Goal: Navigation & Orientation: Find specific page/section

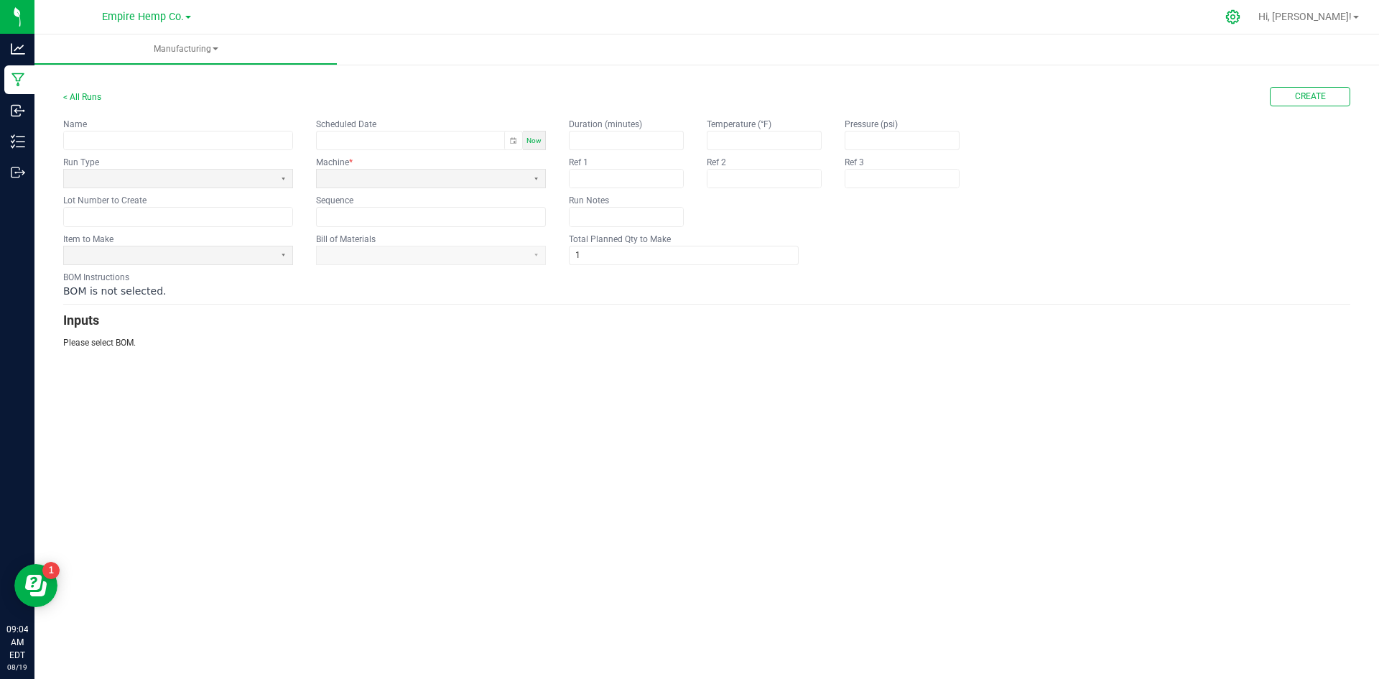
click at [1240, 15] on icon at bounding box center [1232, 16] width 15 height 15
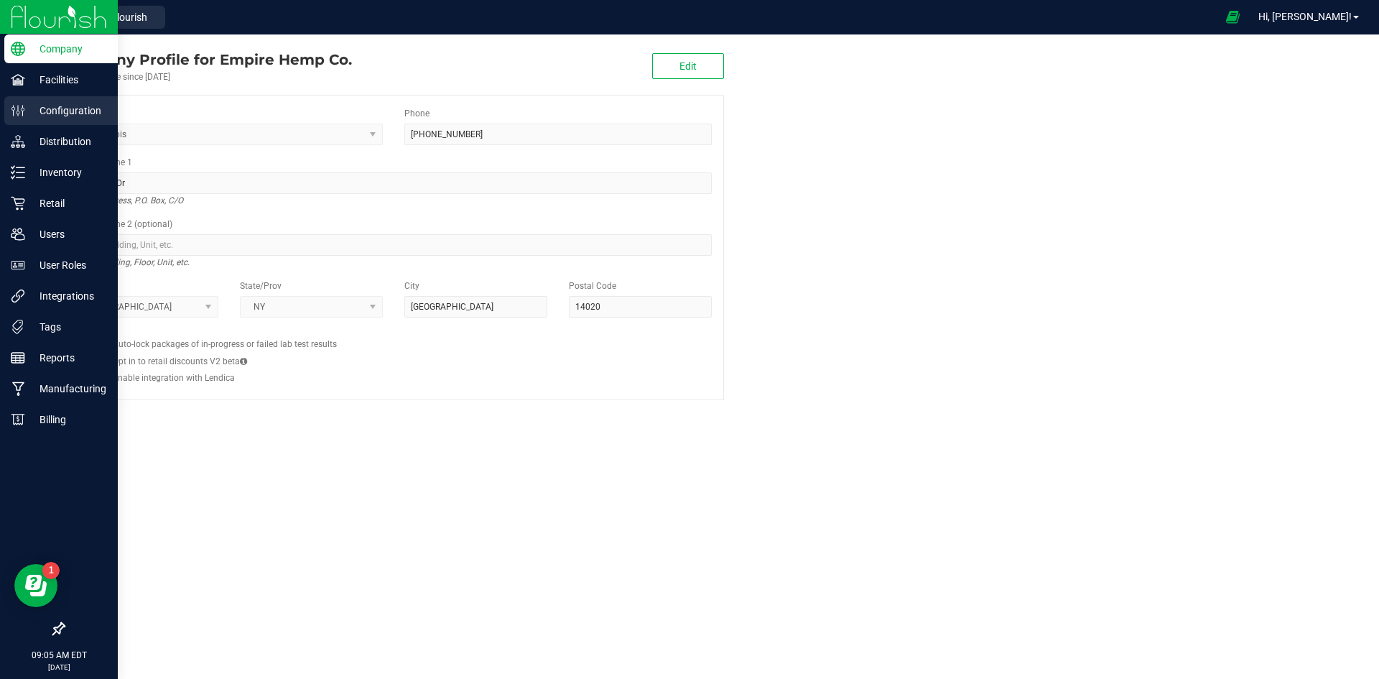
click at [22, 111] on icon at bounding box center [22, 110] width 1 height 11
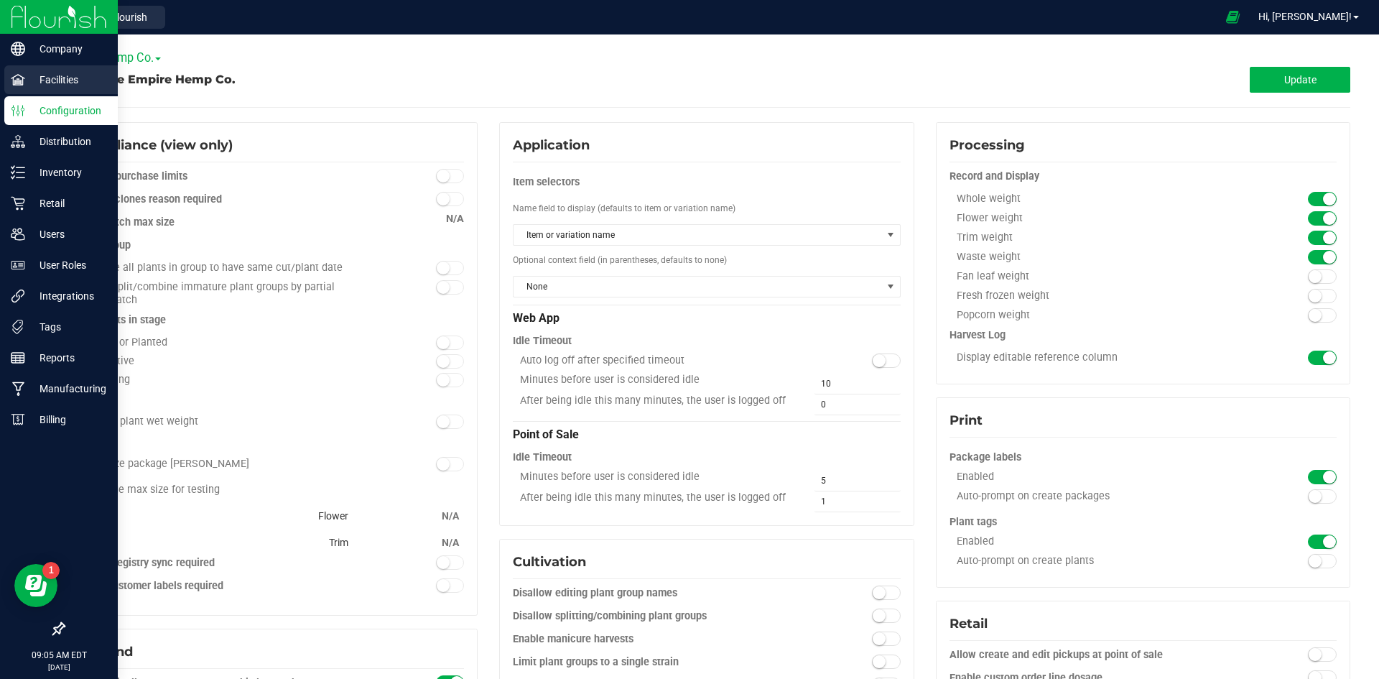
click at [45, 81] on p "Facilities" at bounding box center [68, 79] width 86 height 17
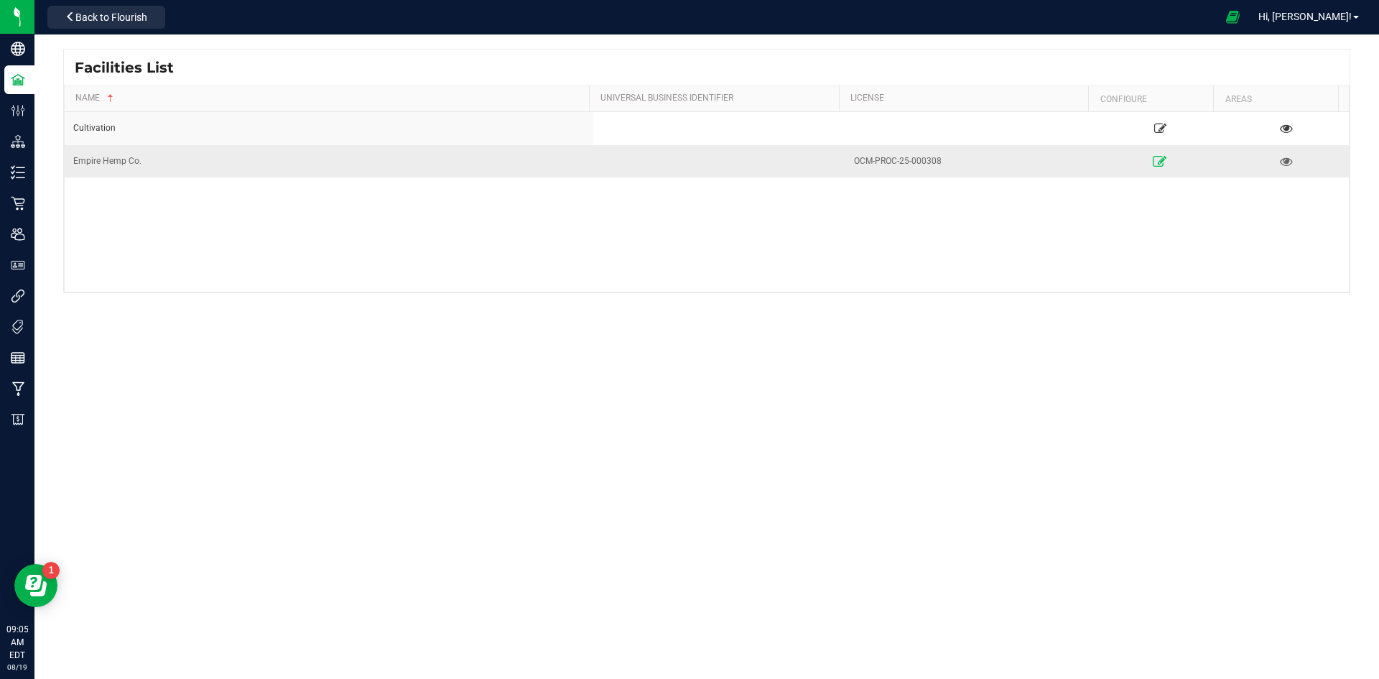
click at [1153, 160] on icon at bounding box center [1160, 161] width 14 height 10
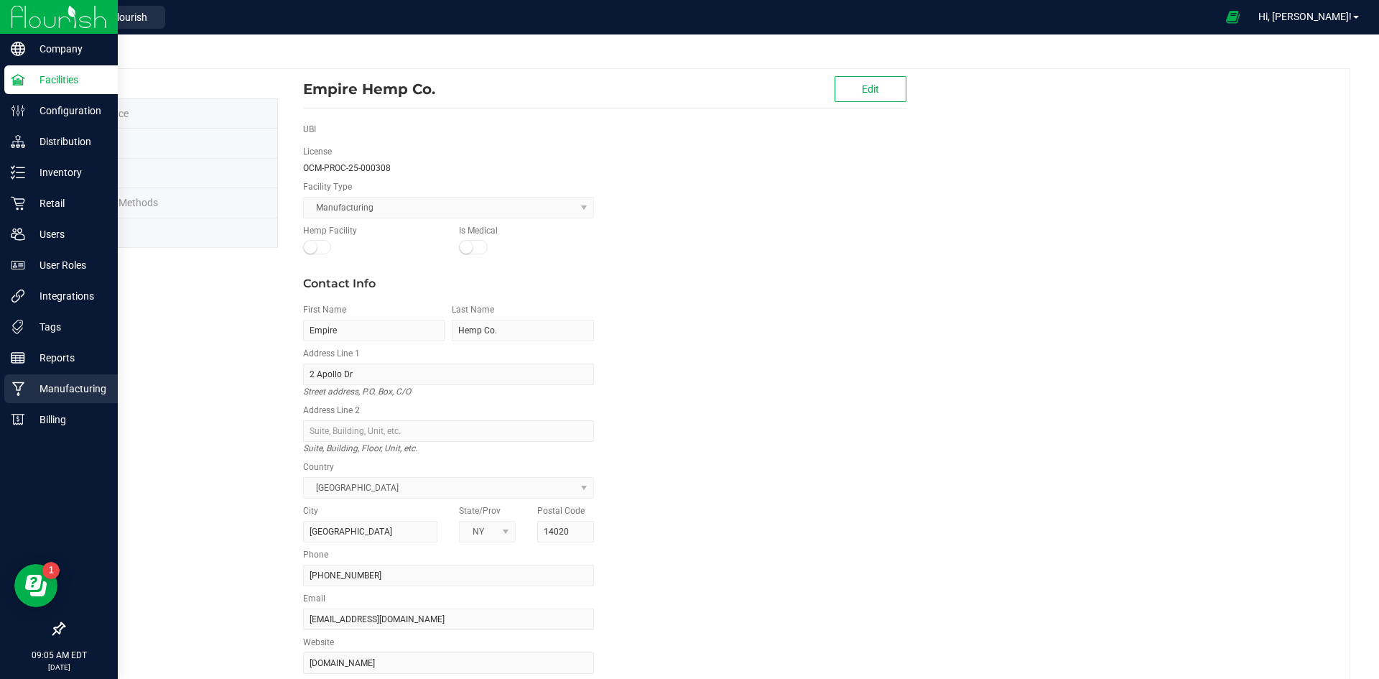
click at [85, 391] on p "Manufacturing" at bounding box center [68, 388] width 86 height 17
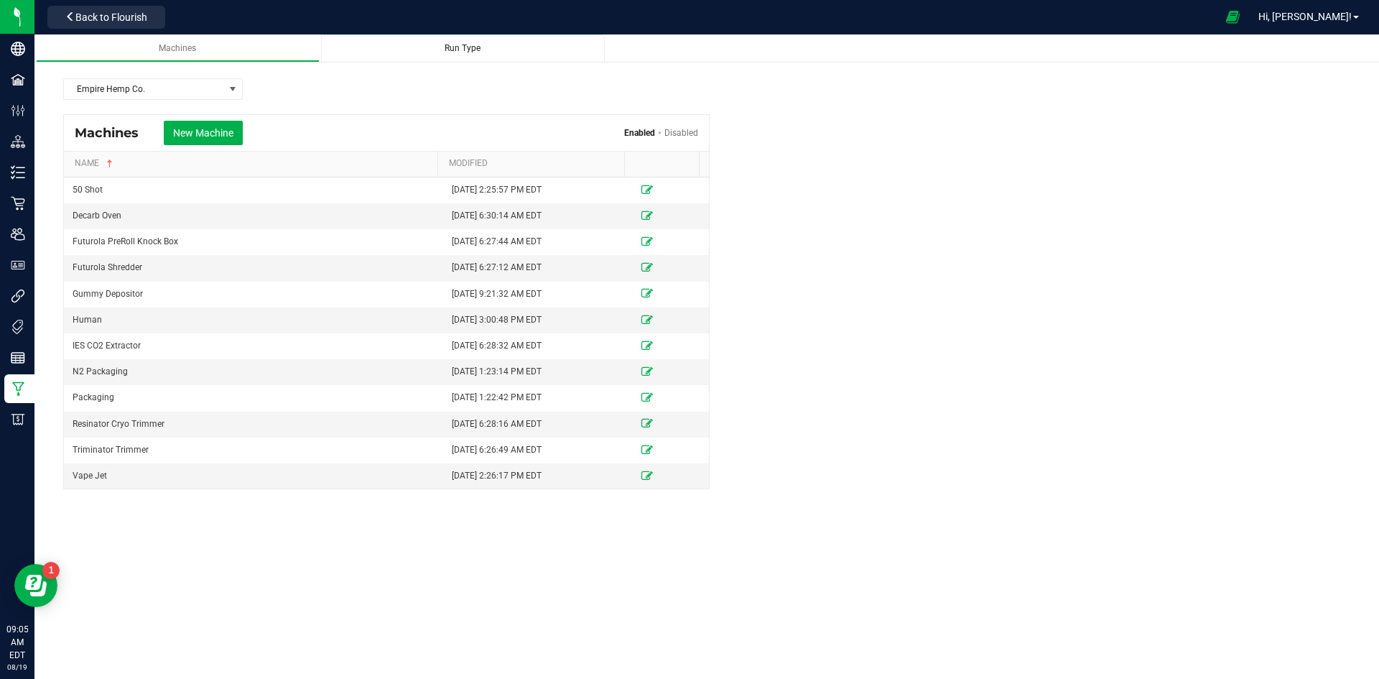
click at [460, 49] on span "Run Type" at bounding box center [462, 48] width 36 height 10
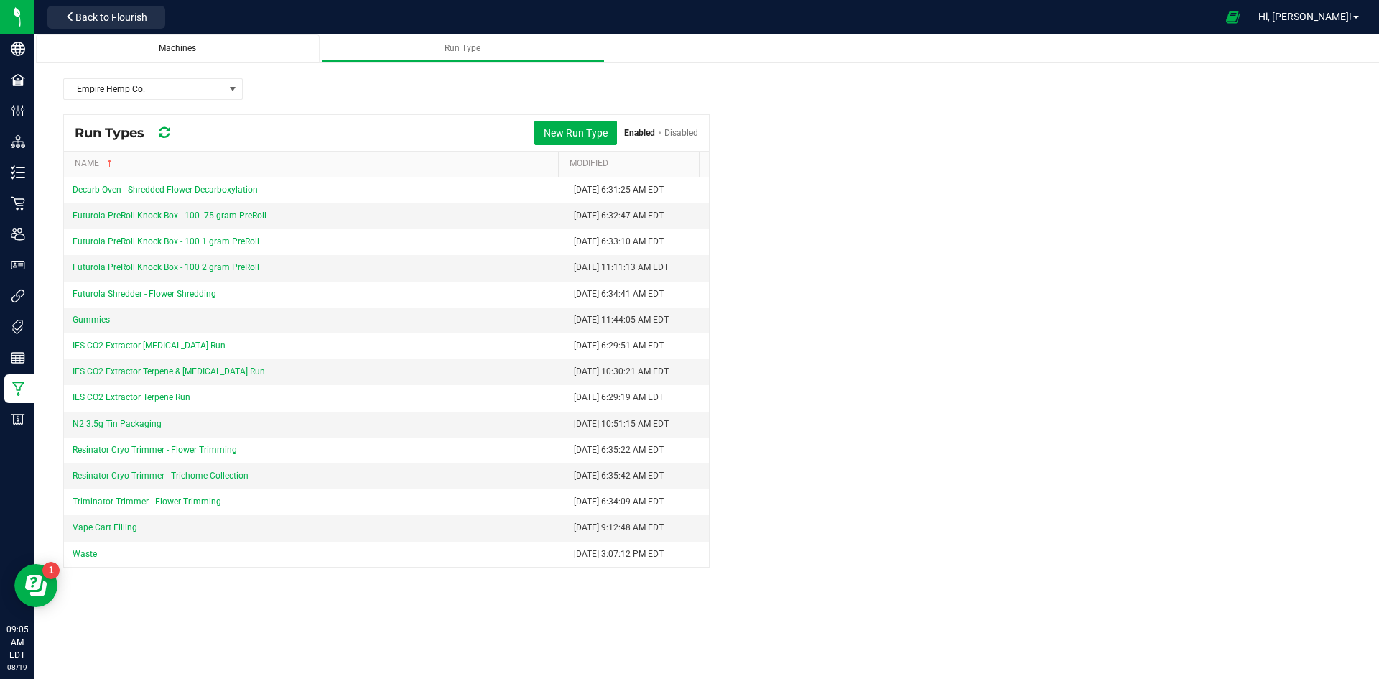
click at [213, 53] on div "Machines" at bounding box center [177, 48] width 261 height 12
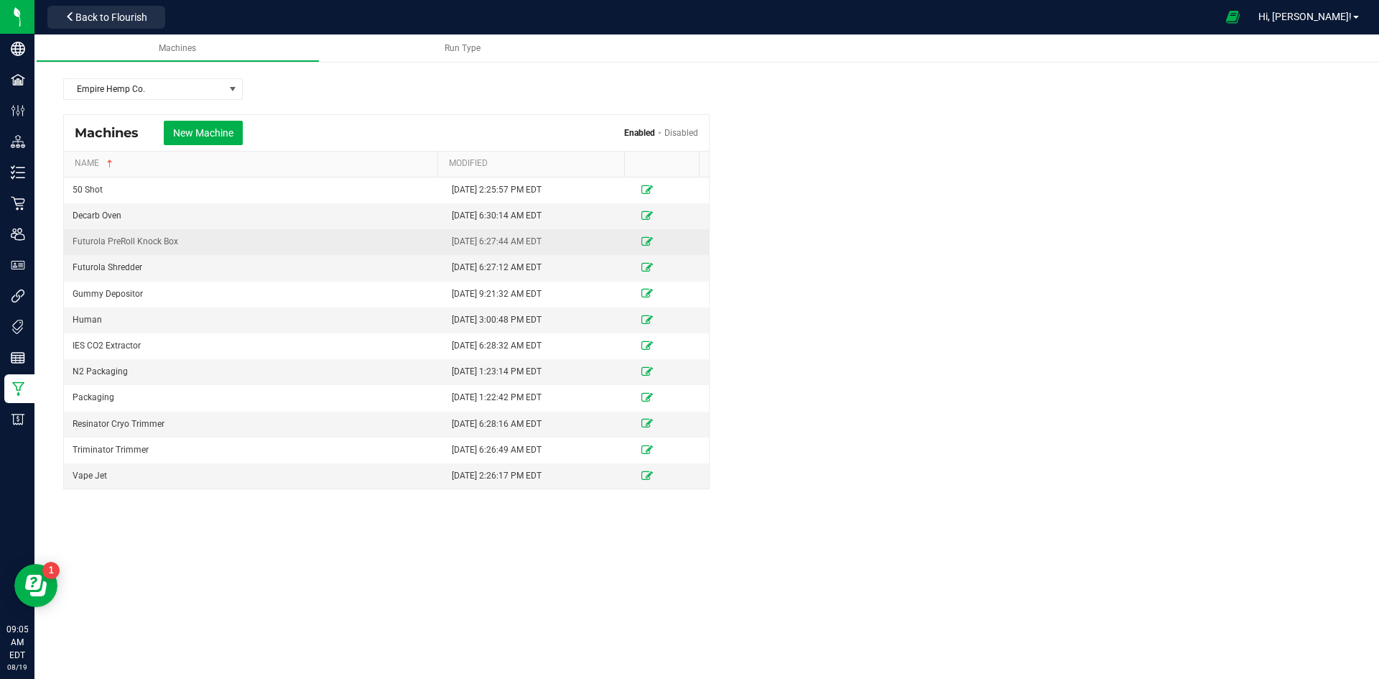
click at [641, 241] on icon at bounding box center [646, 241] width 11 height 9
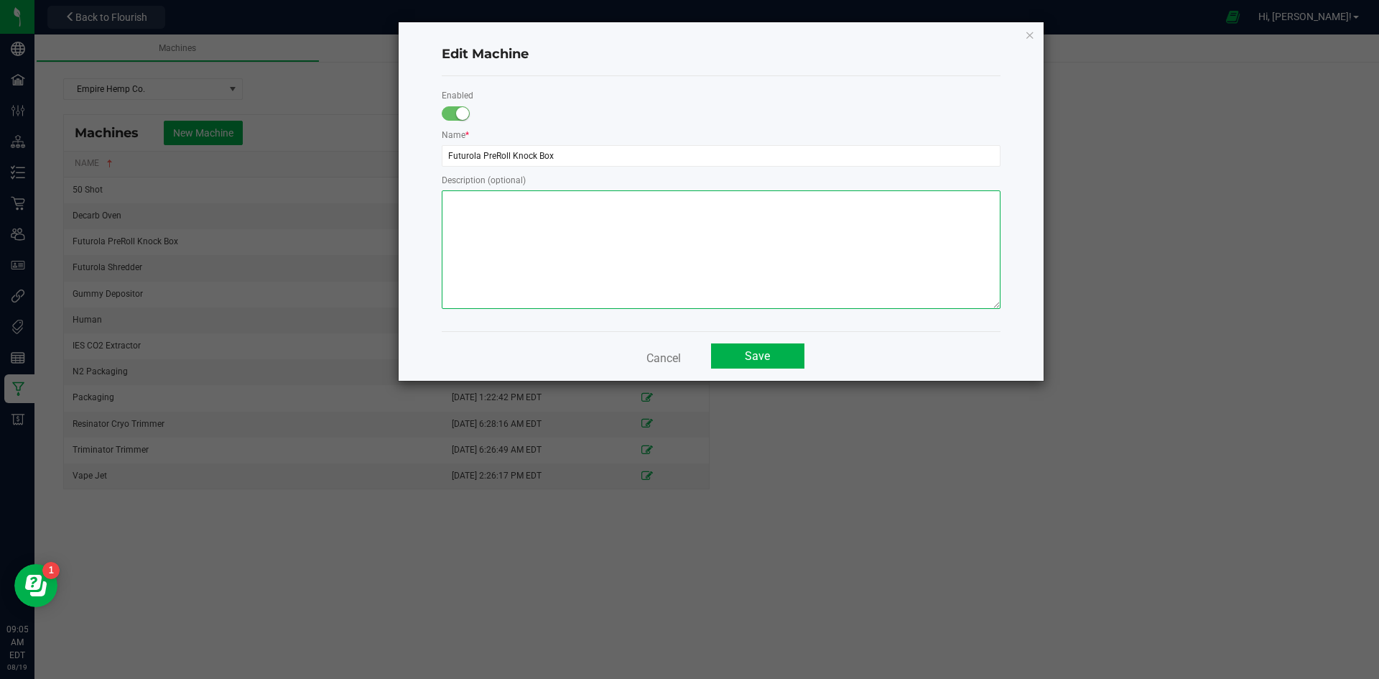
click at [632, 225] on textarea at bounding box center [721, 249] width 559 height 118
click at [647, 353] on button "Cancel" at bounding box center [664, 356] width 52 height 26
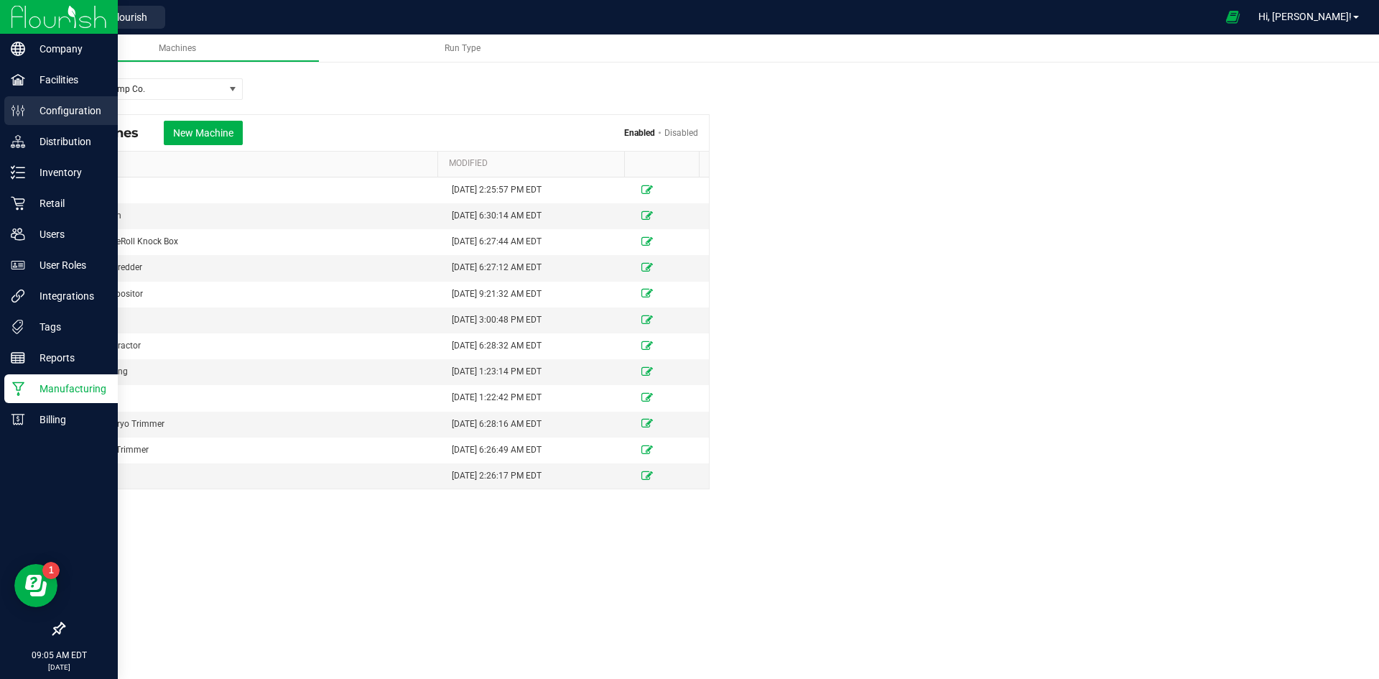
click at [65, 113] on p "Configuration" at bounding box center [68, 110] width 86 height 17
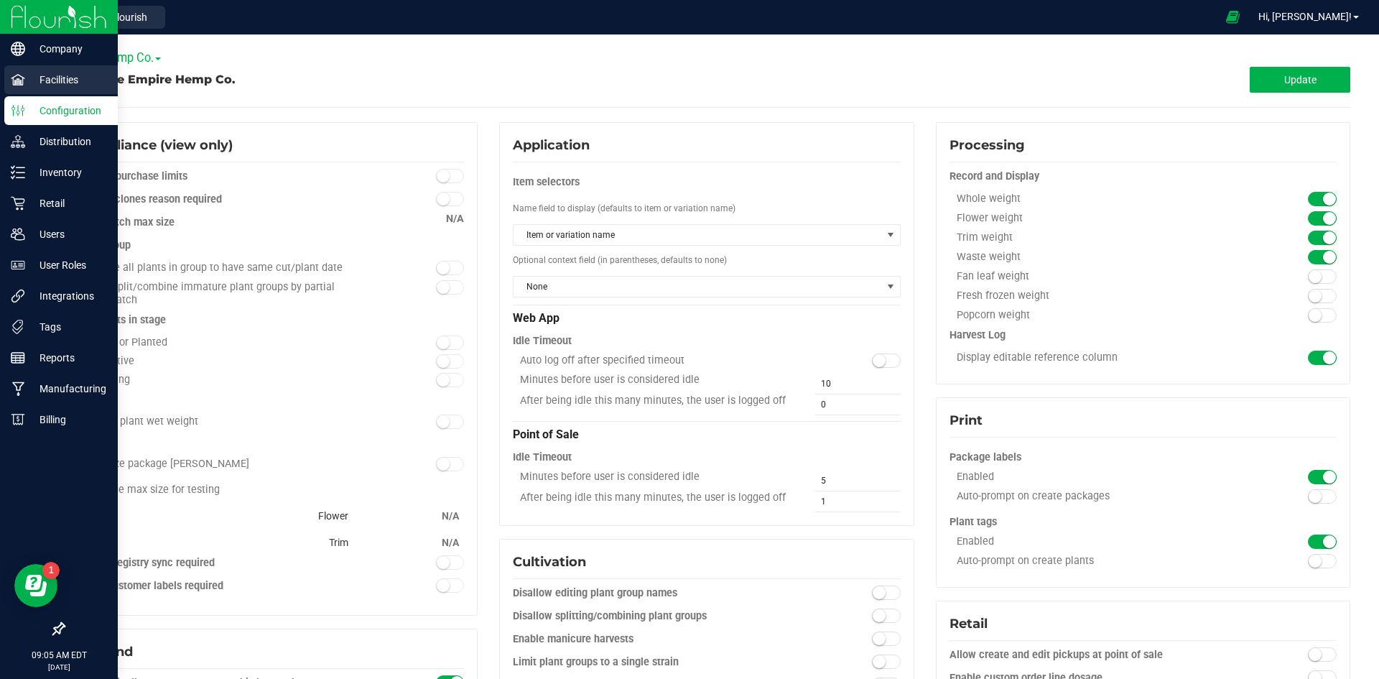
click at [60, 87] on p "Facilities" at bounding box center [68, 79] width 86 height 17
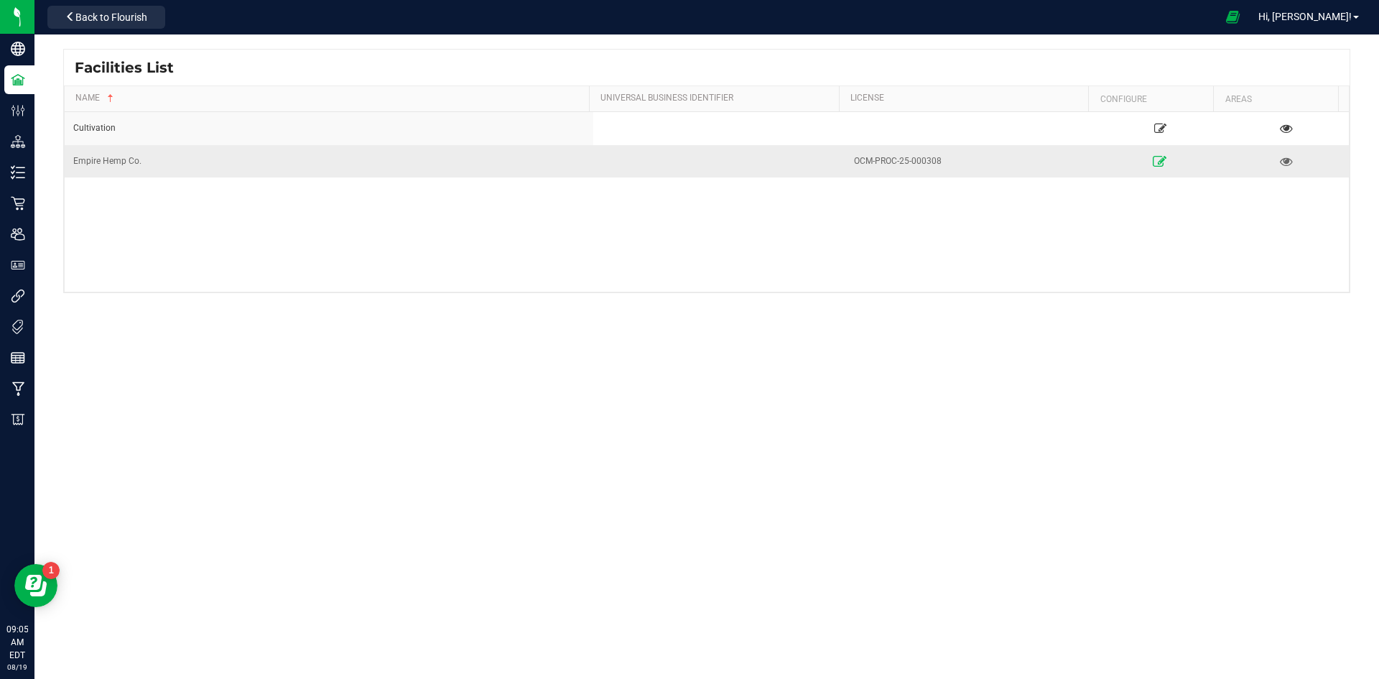
click at [1153, 160] on icon at bounding box center [1160, 161] width 14 height 10
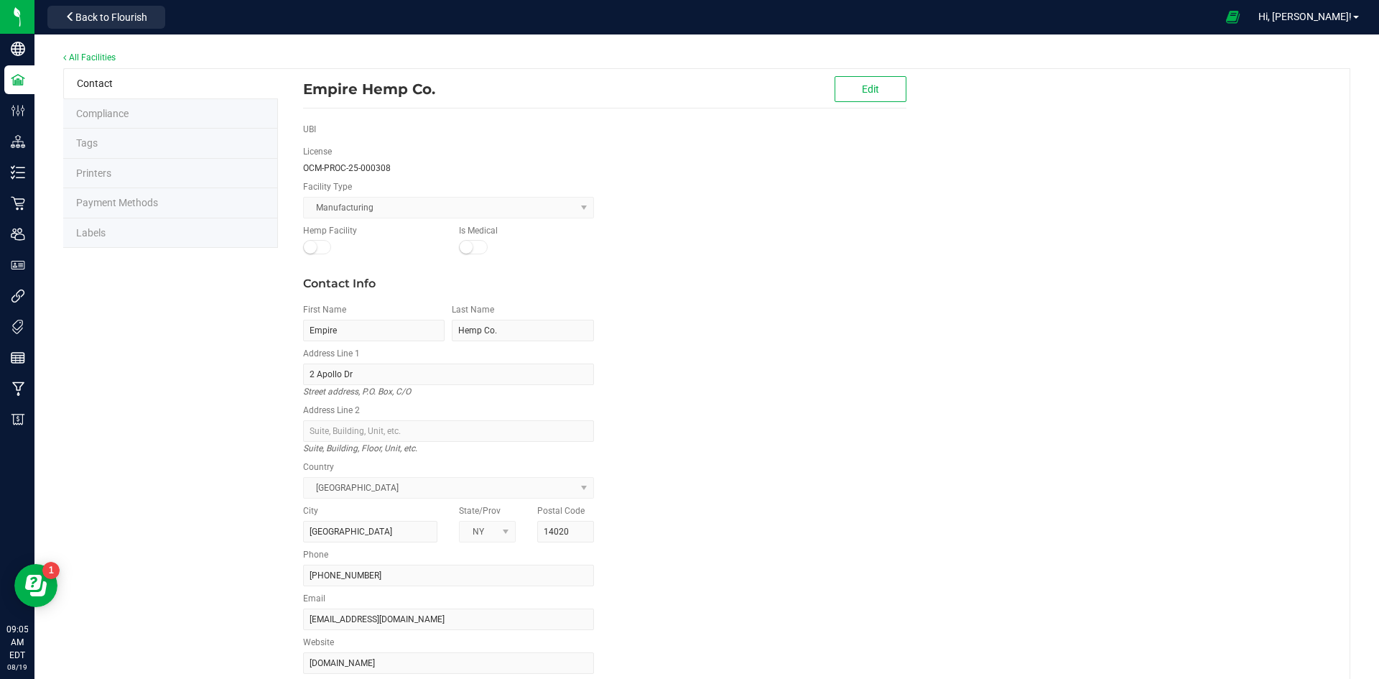
click at [90, 51] on div "All Facilities" at bounding box center [706, 58] width 1287 height 19
click at [78, 57] on link "All Facilities" at bounding box center [89, 57] width 52 height 10
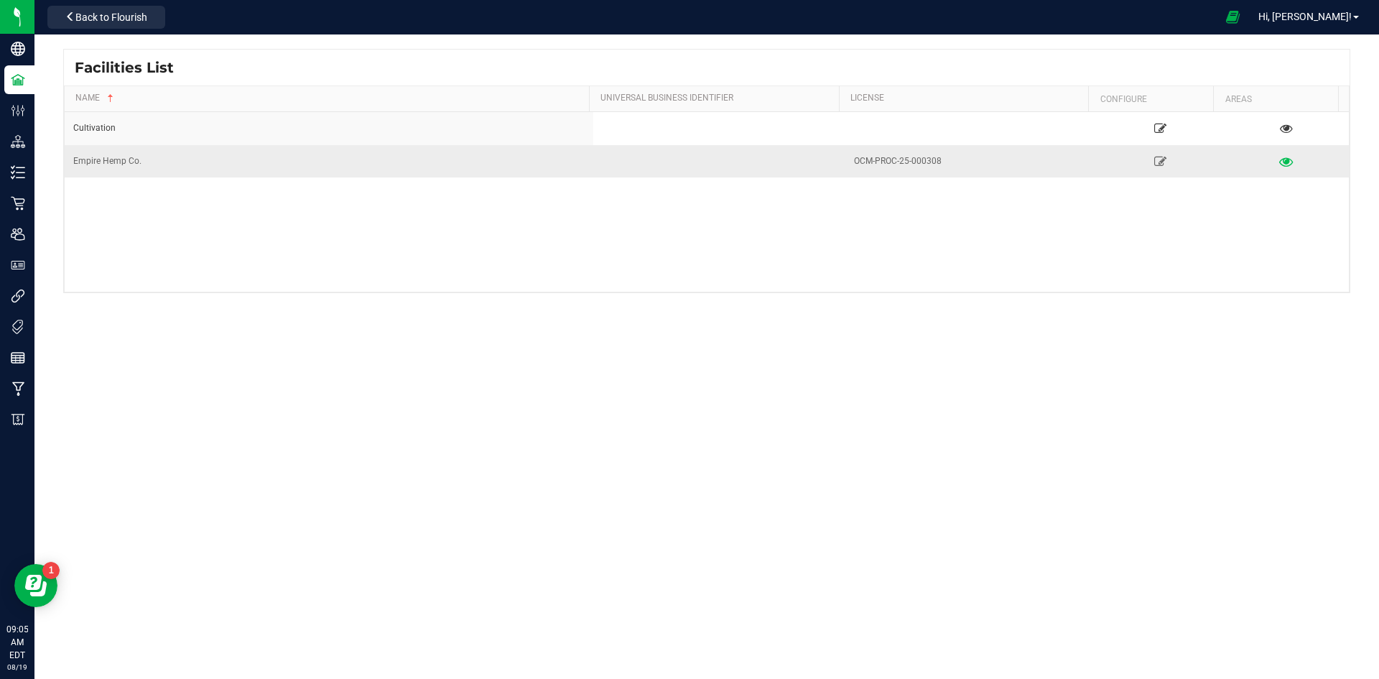
click at [1288, 167] on link at bounding box center [1285, 160] width 119 height 23
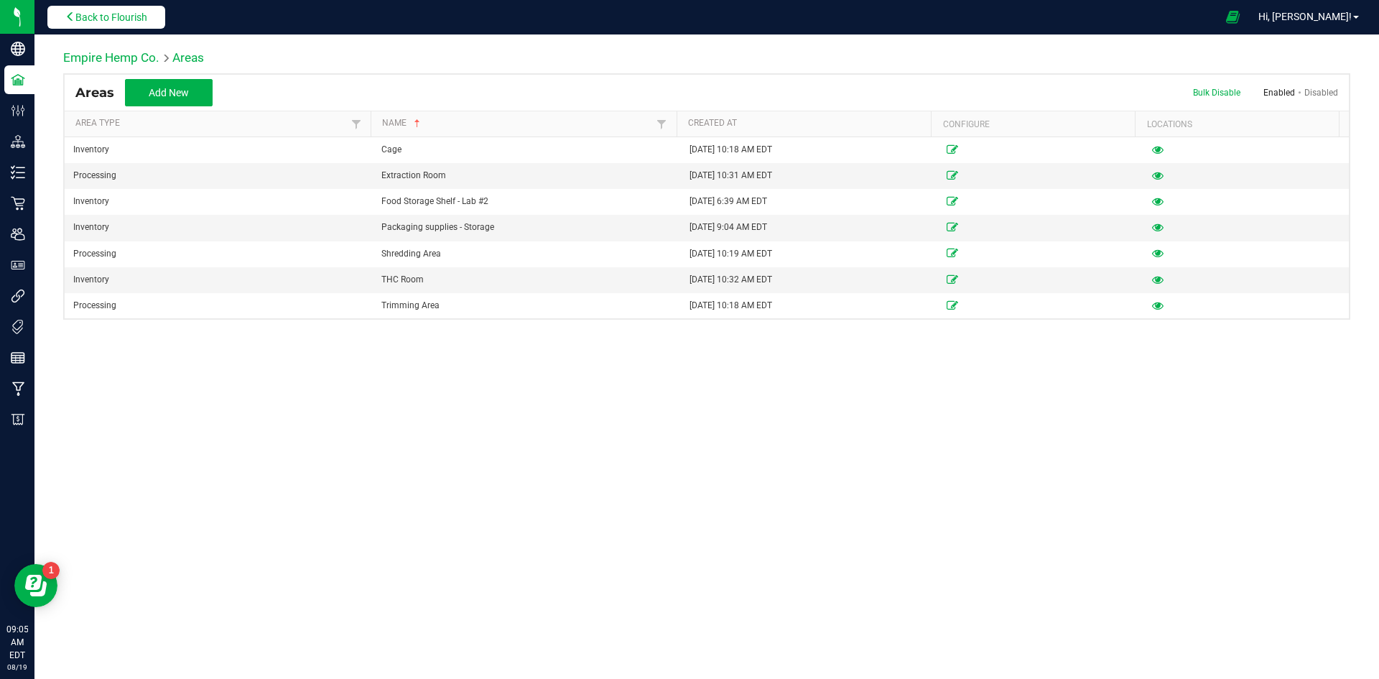
click at [73, 8] on button "Back to Flourish" at bounding box center [106, 17] width 118 height 23
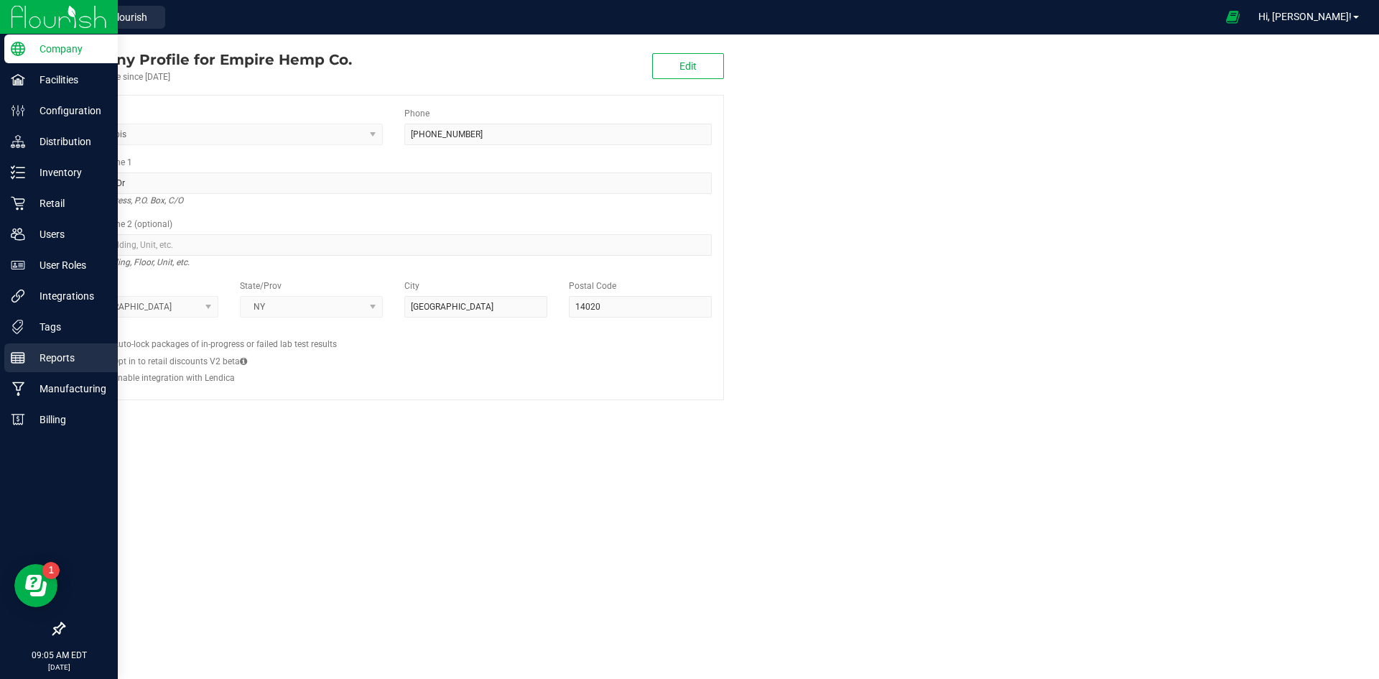
click at [56, 350] on p "Reports" at bounding box center [68, 357] width 86 height 17
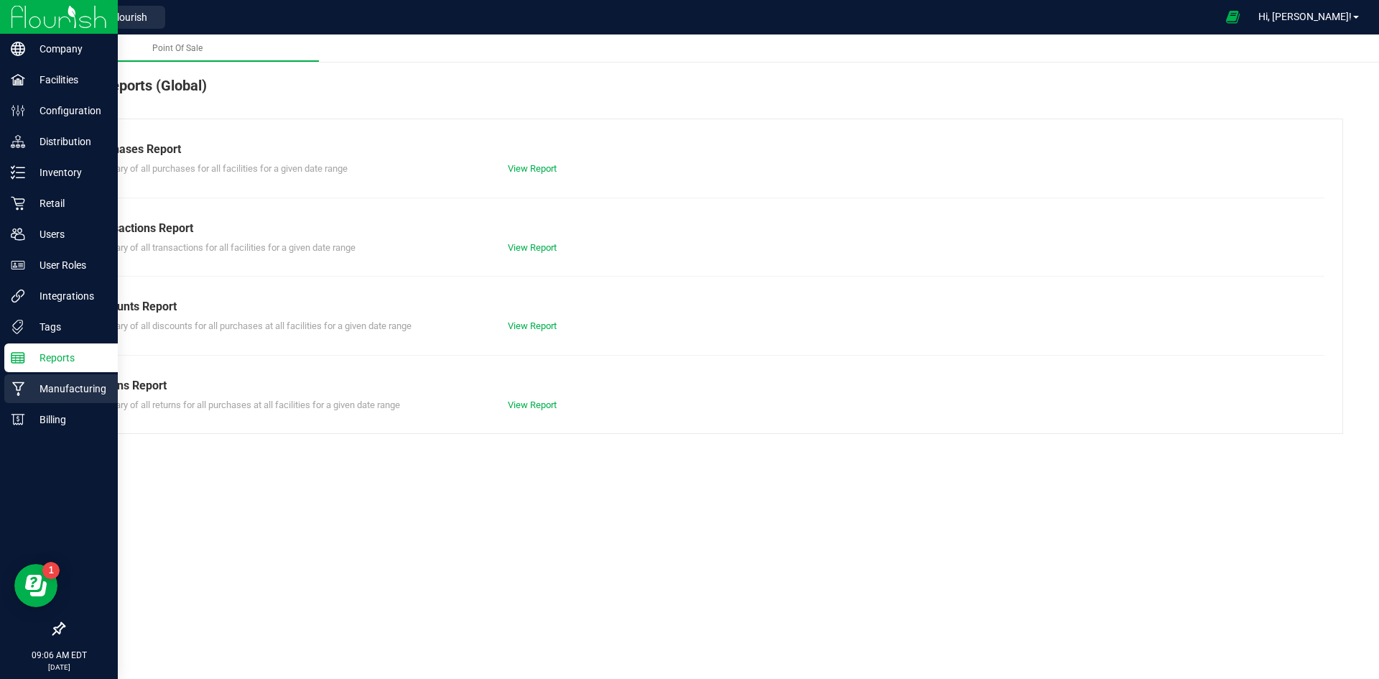
click at [54, 401] on div "Manufacturing" at bounding box center [60, 388] width 113 height 29
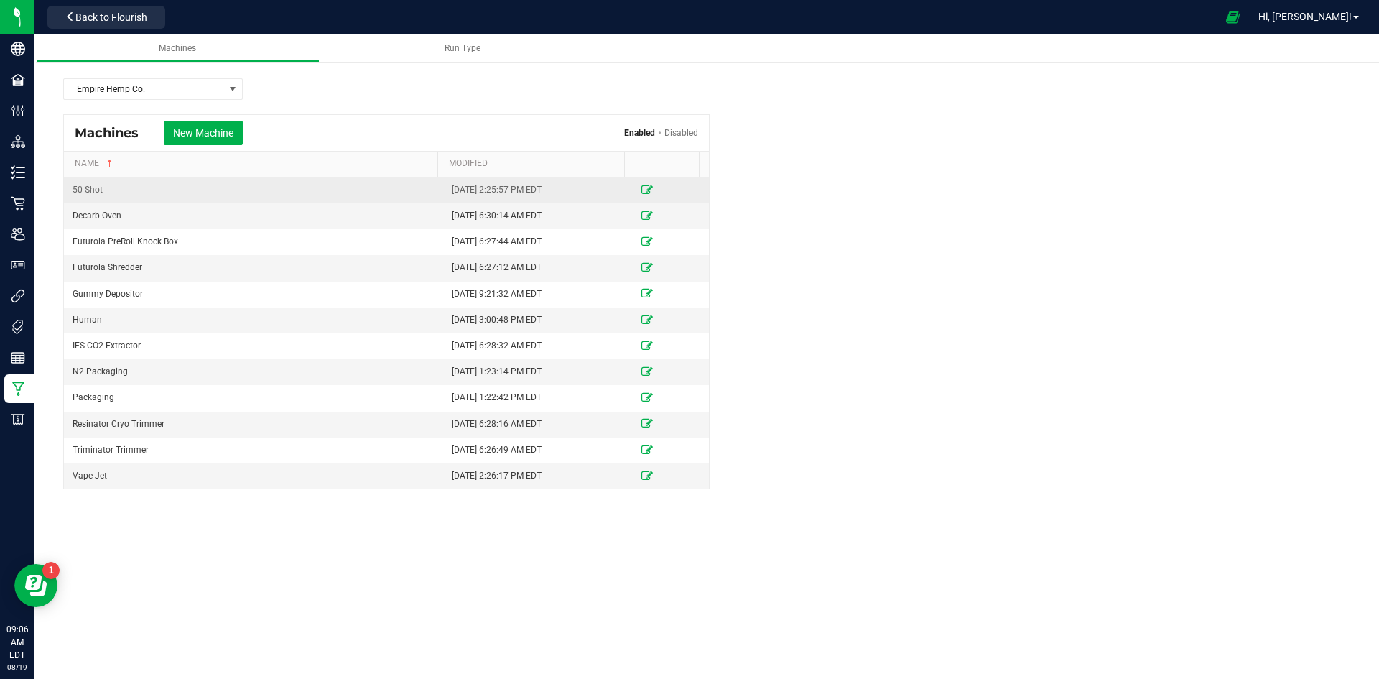
click at [94, 191] on td "50 Shot" at bounding box center [253, 190] width 379 height 26
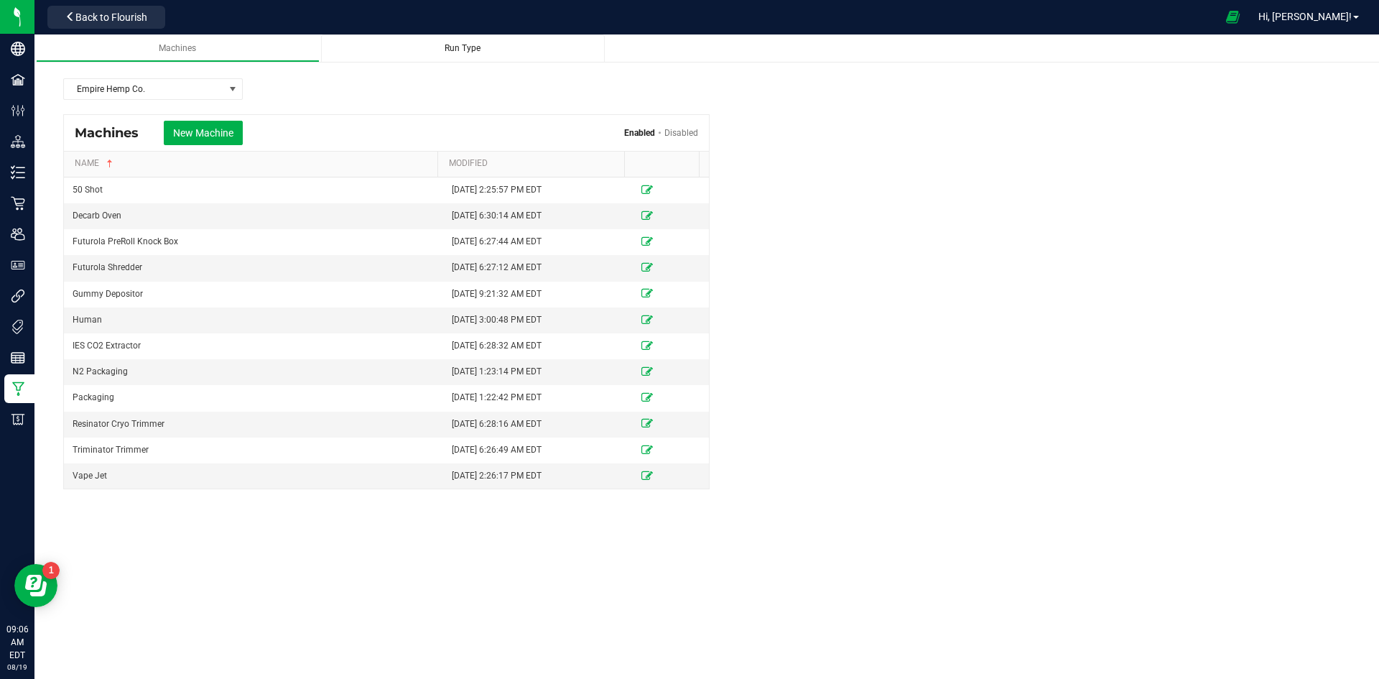
click at [477, 51] on span "Run Type" at bounding box center [462, 48] width 36 height 10
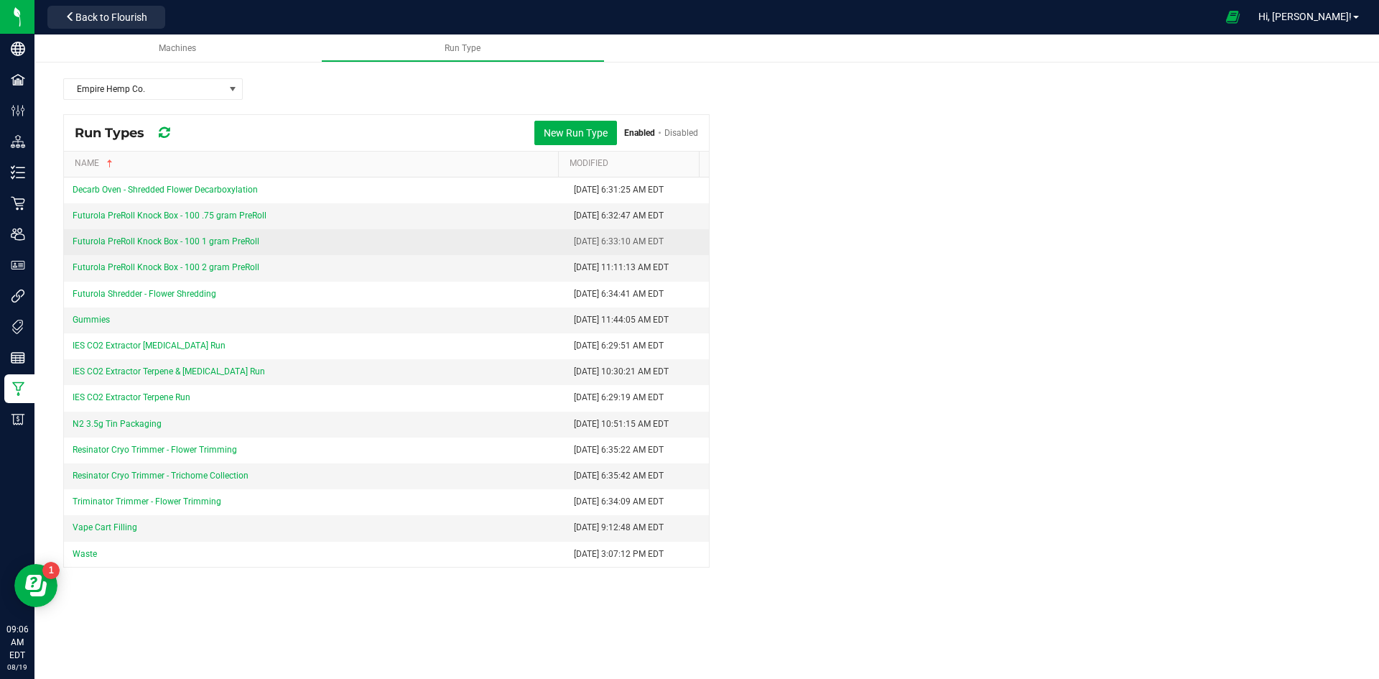
click at [129, 237] on link "Futurola PreRoll Knock Box - 100 1 gram PreRoll" at bounding box center [166, 241] width 187 height 10
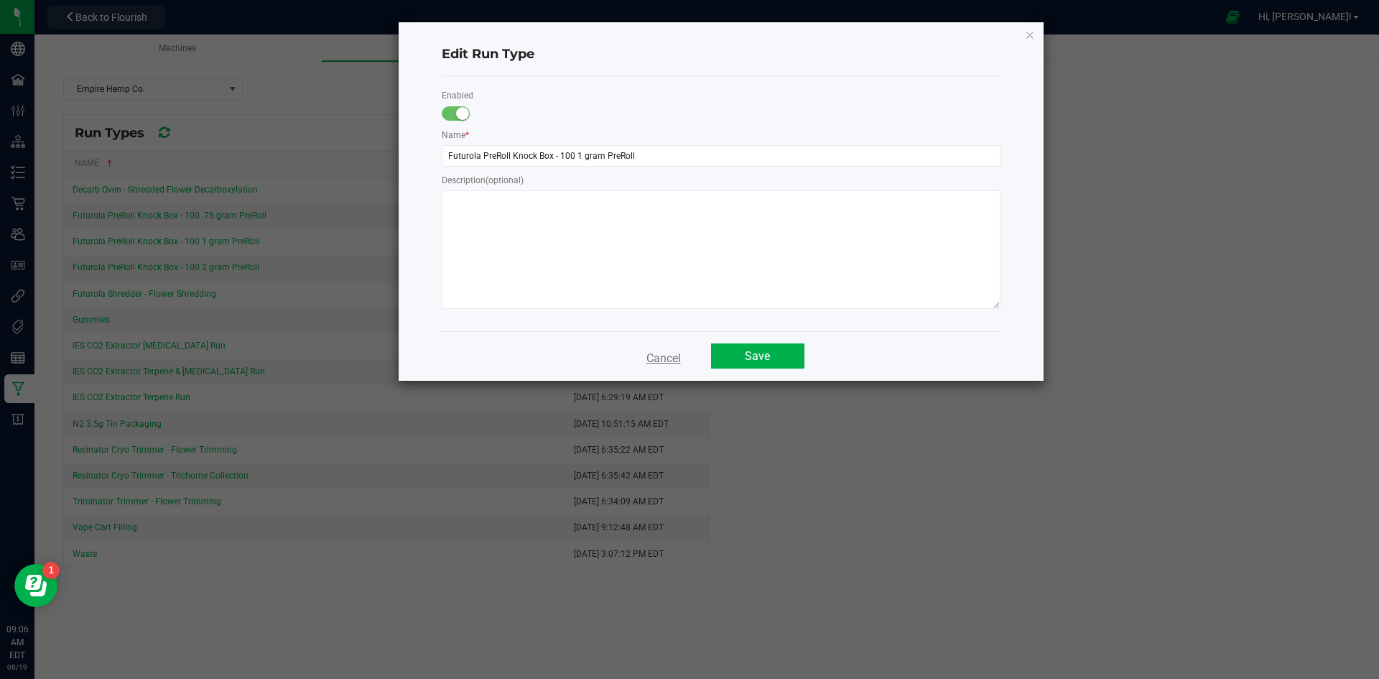
click at [661, 360] on button "Cancel" at bounding box center [664, 356] width 52 height 26
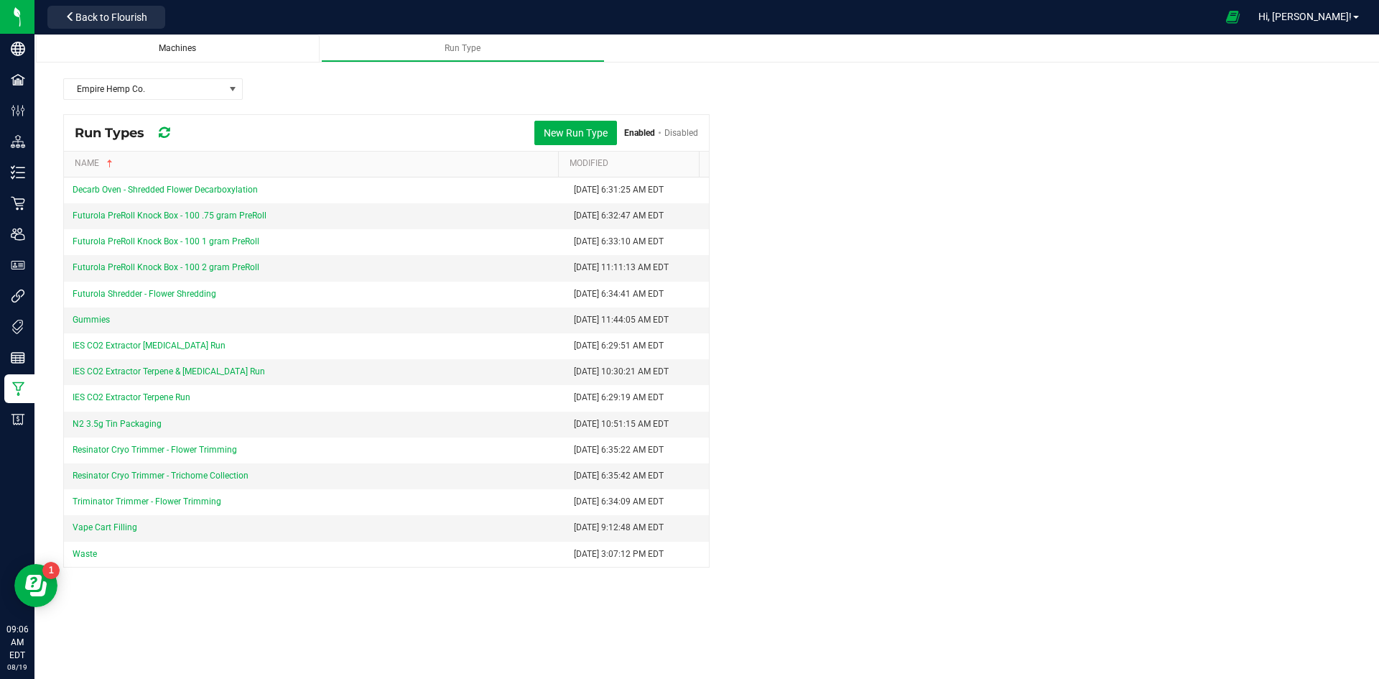
click at [172, 48] on span "Machines" at bounding box center [177, 48] width 37 height 10
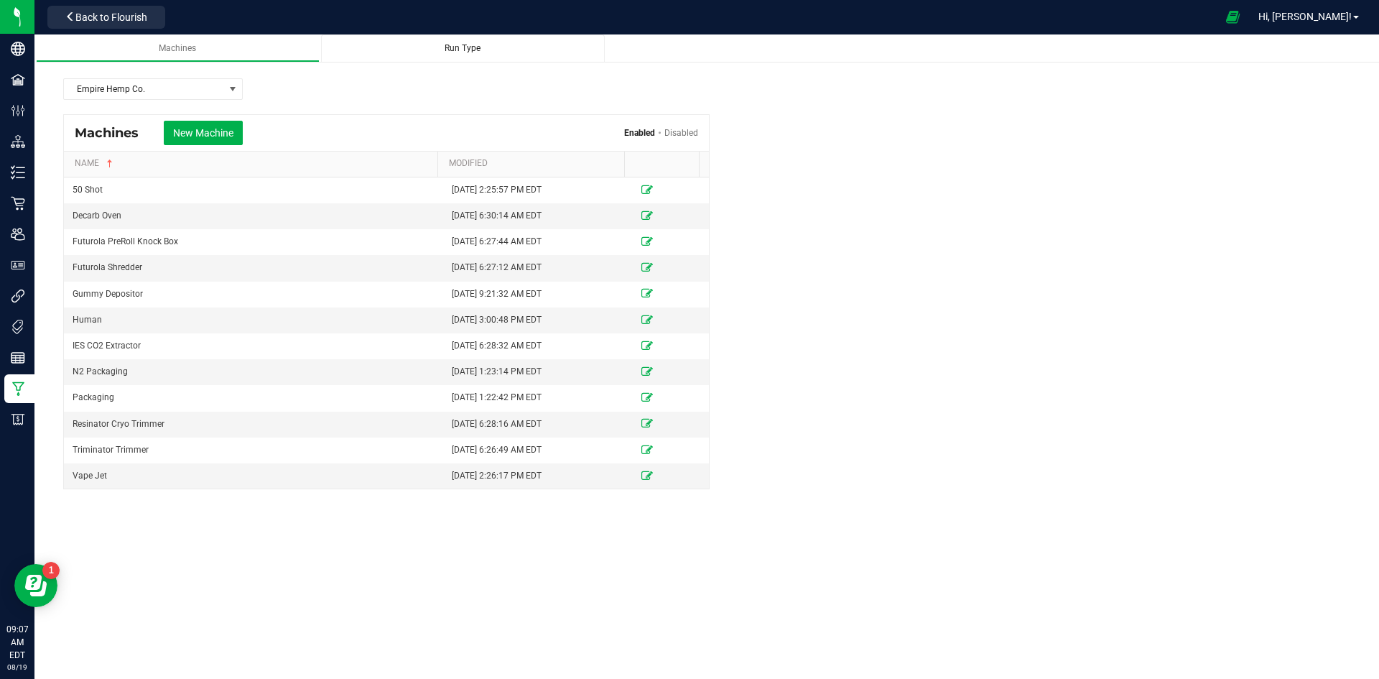
click at [455, 49] on span "Run Type" at bounding box center [462, 48] width 36 height 10
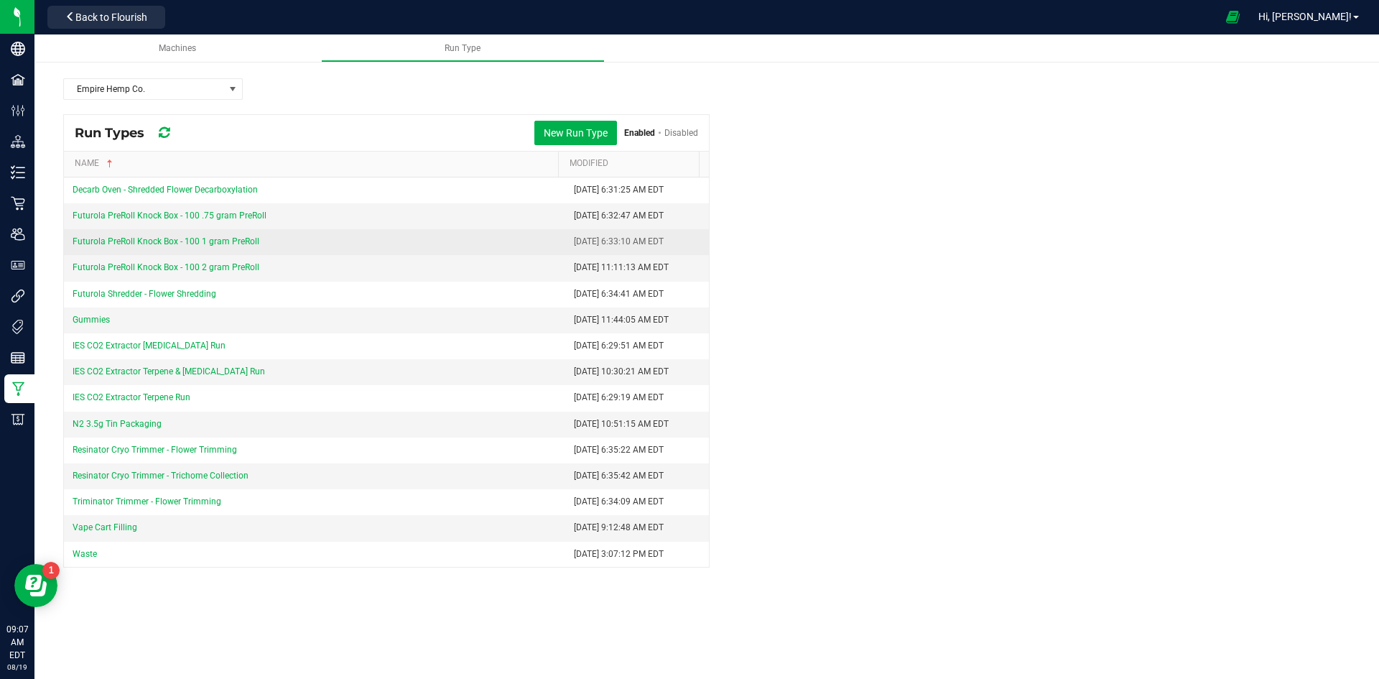
click at [177, 237] on link "Futurola PreRoll Knock Box - 100 1 gram PreRoll" at bounding box center [166, 241] width 187 height 10
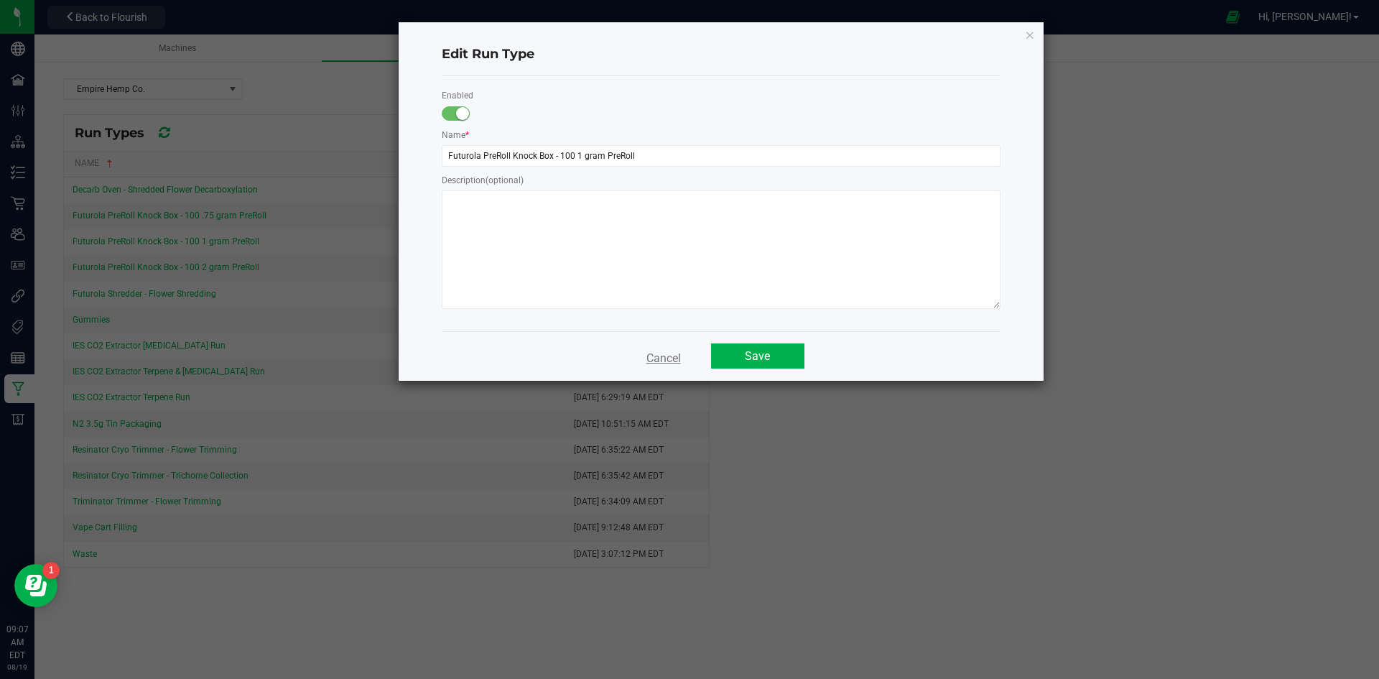
click at [672, 358] on button "Cancel" at bounding box center [664, 356] width 52 height 26
